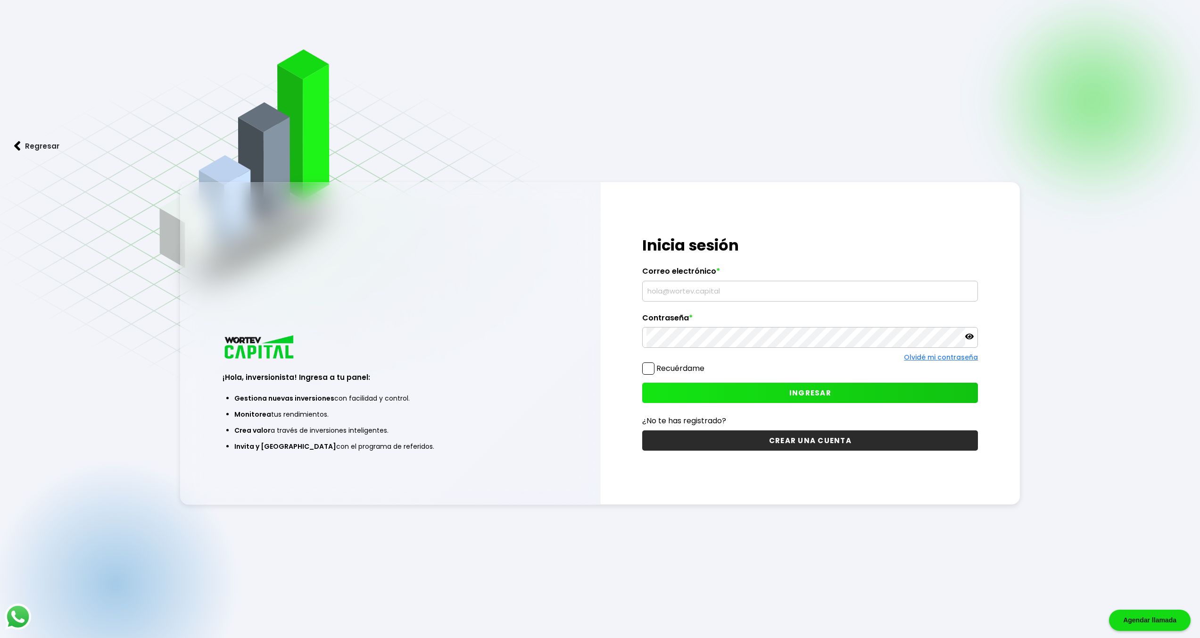
type input "[PERSON_NAME][EMAIL_ADDRESS][DOMAIN_NAME]"
click at [771, 391] on button "INGRESAR" at bounding box center [810, 392] width 336 height 20
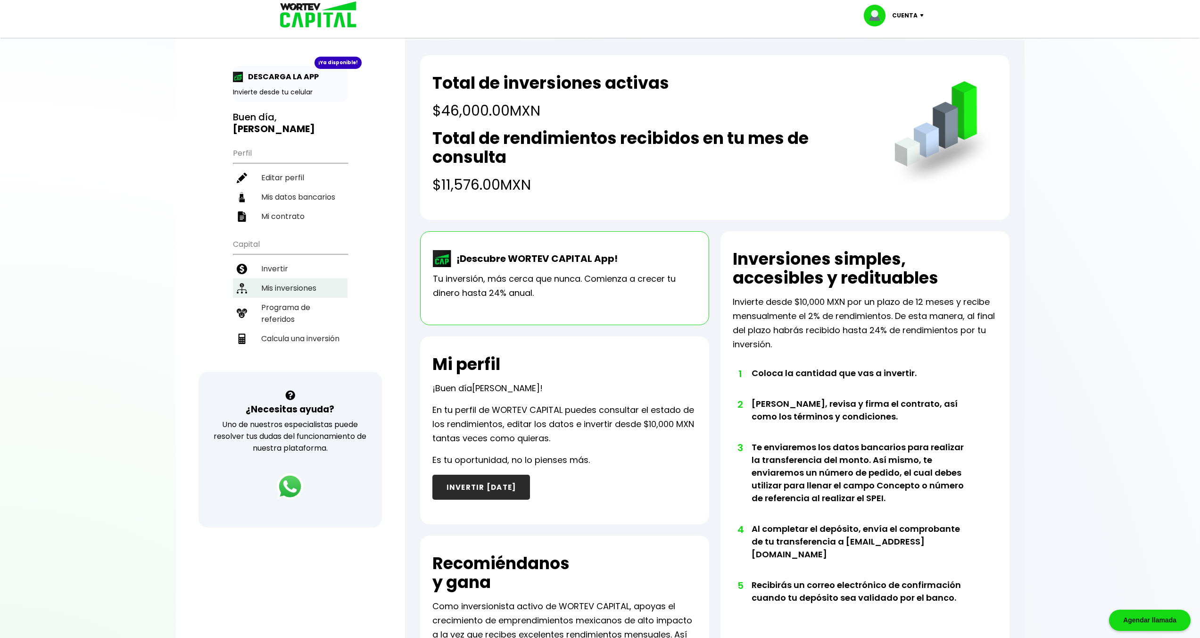
click at [289, 278] on li "Mis inversiones" at bounding box center [290, 287] width 115 height 19
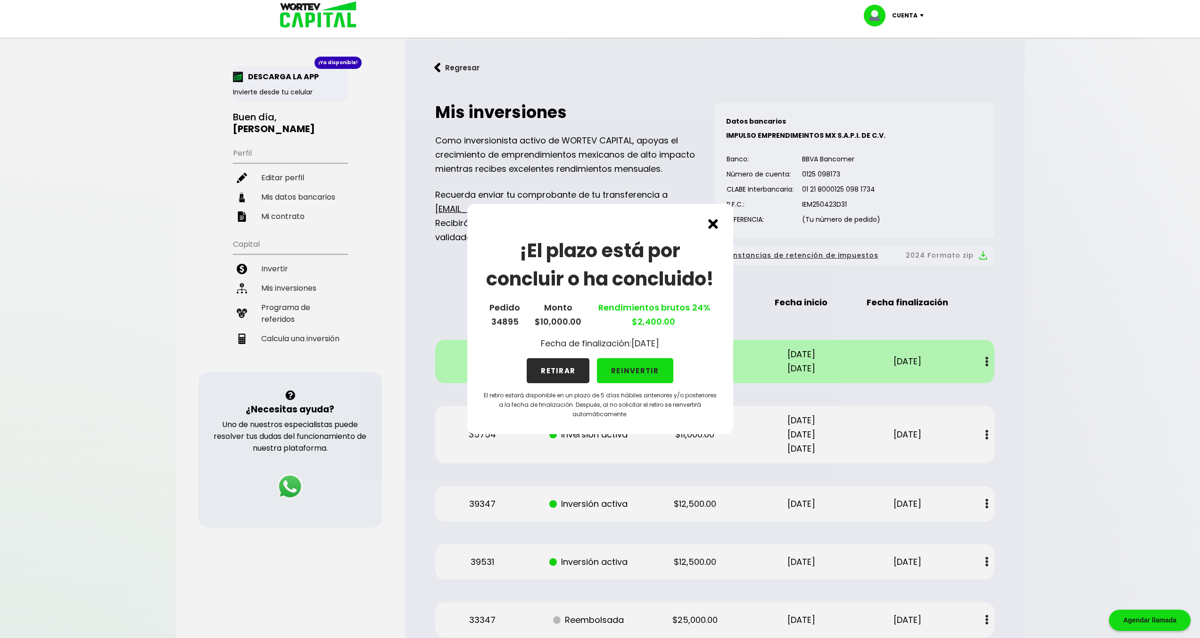
click at [278, 300] on div "¡El plazo está por concluir o ha concluido! Pedido 34895 Monto $10,000.00 Rendi…" at bounding box center [600, 319] width 1200 height 638
click at [282, 322] on div "¡El plazo está por concluir o ha concluido! Pedido 34895 Monto $10,000.00 Rendi…" at bounding box center [600, 319] width 1200 height 638
click at [301, 324] on div "¡El plazo está por concluir o ha concluido! Pedido 34895 Monto $10,000.00 Rendi…" at bounding box center [600, 319] width 1200 height 638
click at [541, 419] on div "¡El plazo está por concluir o ha concluido! Pedido 34895 Monto $10,000.00 Rendi…" at bounding box center [600, 319] width 266 height 230
click at [262, 60] on div "¡El plazo está por concluir o ha concluido! Pedido 34895 Monto $10,000.00 Rendi…" at bounding box center [600, 319] width 1200 height 638
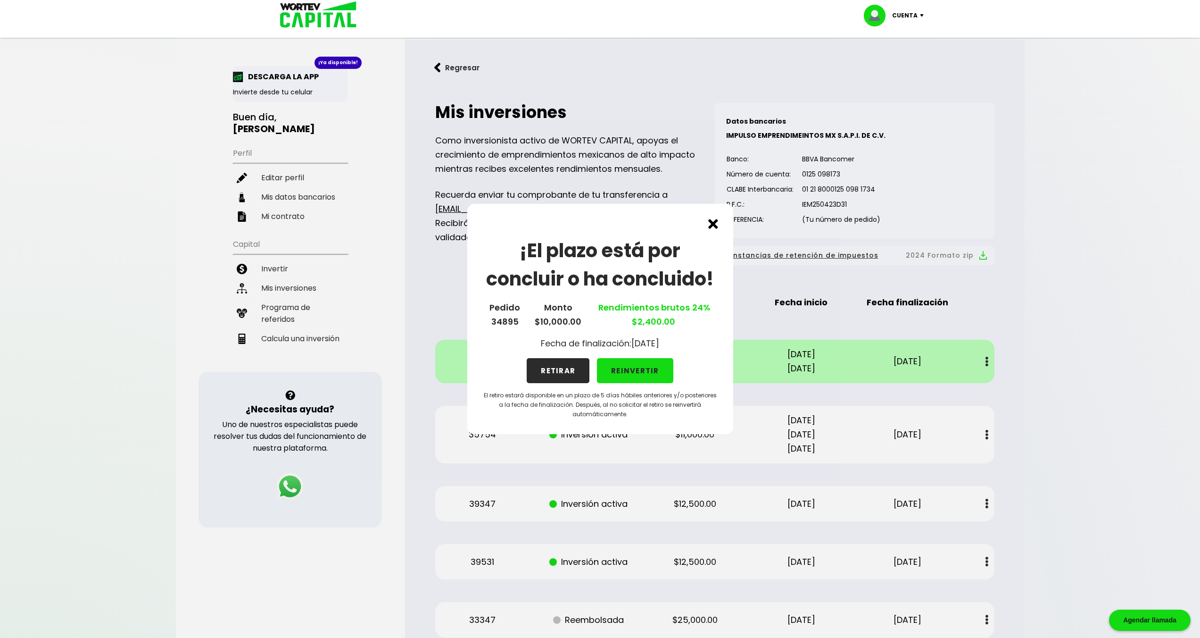
click at [272, 72] on div "¡El plazo está por concluir o ha concluido! Pedido 34895 Monto $10,000.00 Rendi…" at bounding box center [600, 319] width 1200 height 638
click at [909, 13] on p "Cuenta" at bounding box center [904, 15] width 25 height 14
click at [897, 43] on link "Editar perfil" at bounding box center [895, 44] width 37 height 10
select select "Hombre"
select select "Bachillerato"
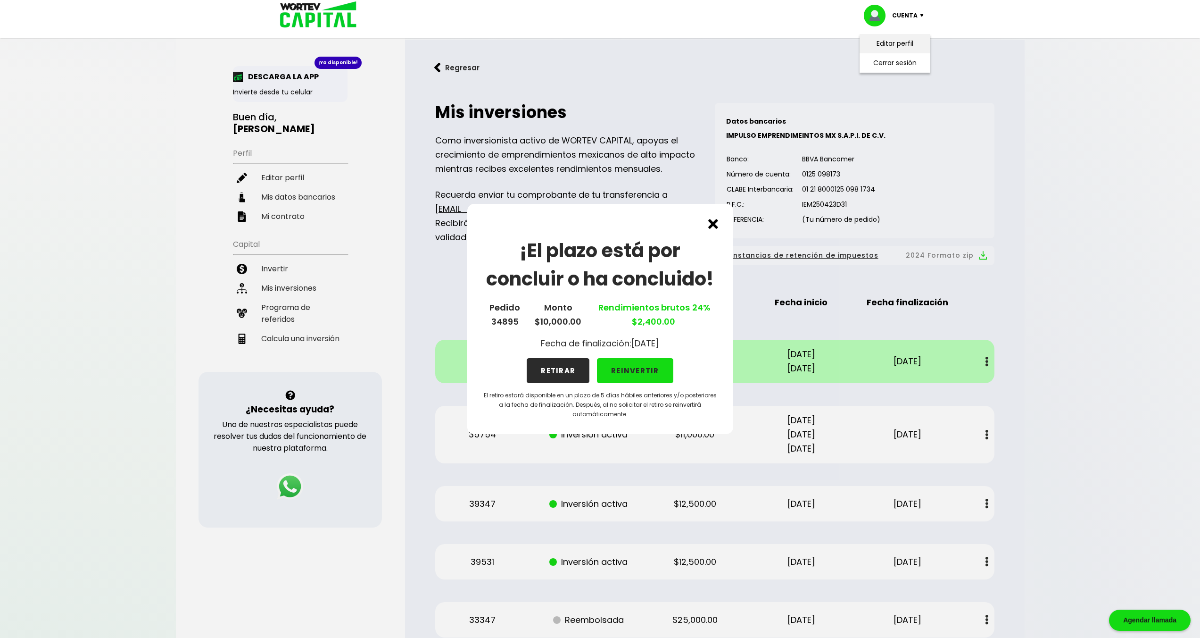
select select "DF"
select select "Inbursa"
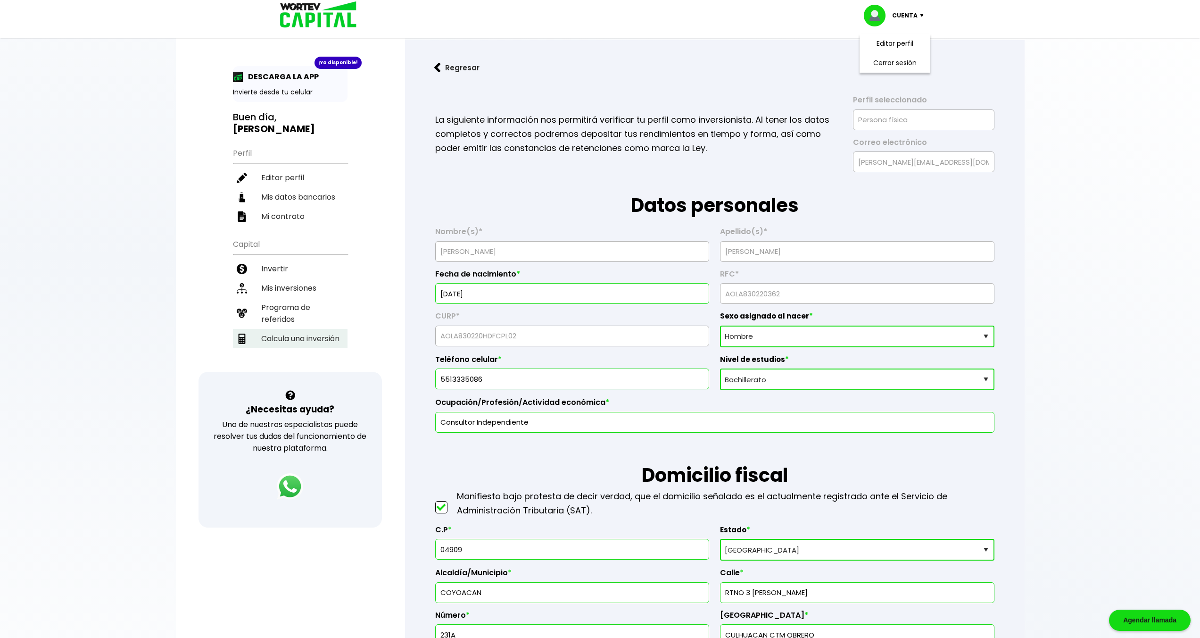
click at [275, 329] on li "Calcula una inversión" at bounding box center [290, 338] width 115 height 19
select select "1"
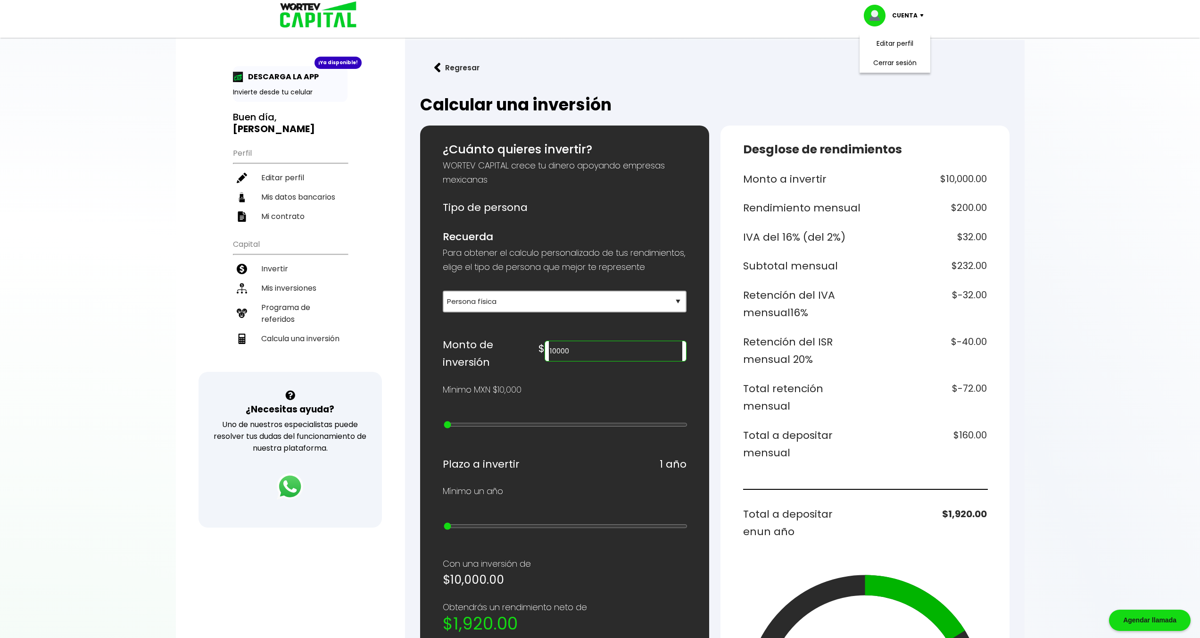
click at [458, 67] on button "Regresar" at bounding box center [457, 67] width 74 height 25
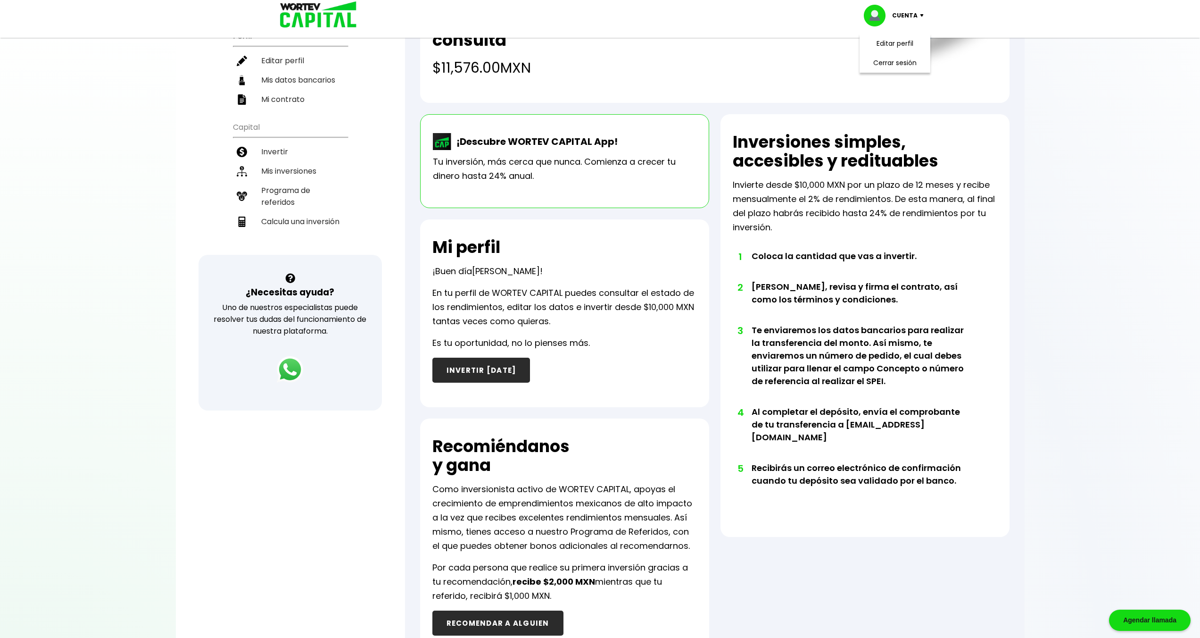
scroll to position [123, 0]
